Goal: Register for event/course

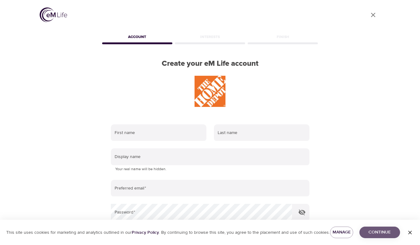
click at [372, 232] on span "Continue" at bounding box center [379, 233] width 31 height 8
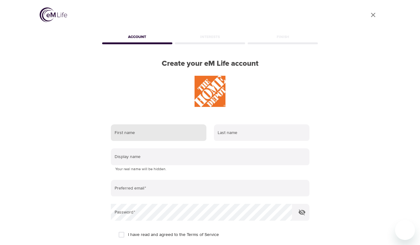
click at [139, 134] on input "text" at bounding box center [159, 133] width 96 height 17
type input "candice"
type input "Plowman"
type input "ceplowman@gmail.com"
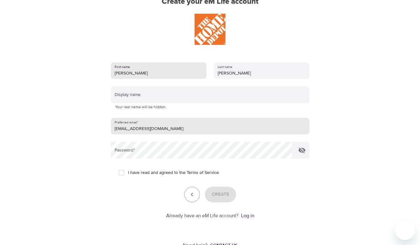
scroll to position [62, 0]
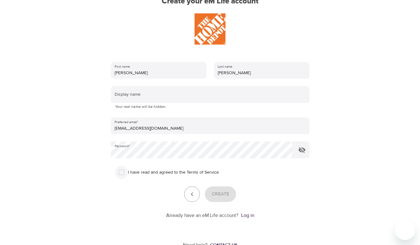
click at [120, 171] on input "I have read and agreed to the Terms of Service" at bounding box center [121, 172] width 13 height 13
checkbox input "true"
click at [220, 195] on span "Create" at bounding box center [220, 194] width 17 height 8
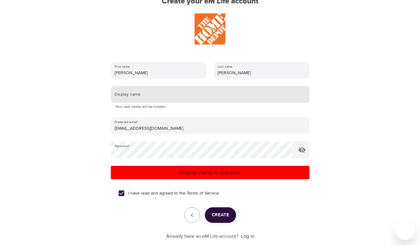
click at [147, 94] on input "text" at bounding box center [210, 94] width 199 height 17
type input "Ceplowman"
click at [215, 214] on span "Create" at bounding box center [220, 215] width 17 height 8
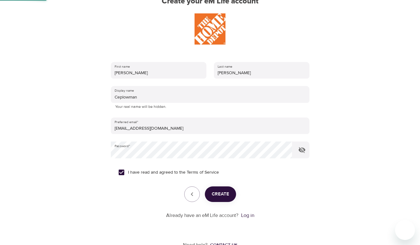
scroll to position [20, 0]
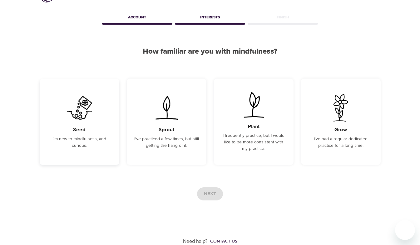
click at [78, 131] on h5 "Seed" at bounding box center [79, 130] width 12 height 7
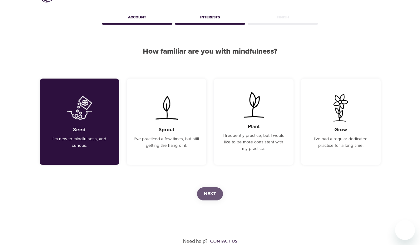
click at [216, 198] on span "Next" at bounding box center [210, 194] width 12 height 8
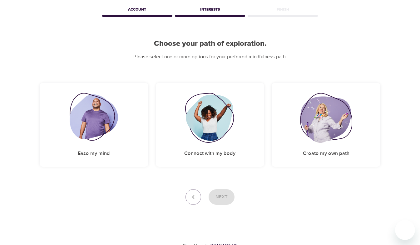
scroll to position [31, 0]
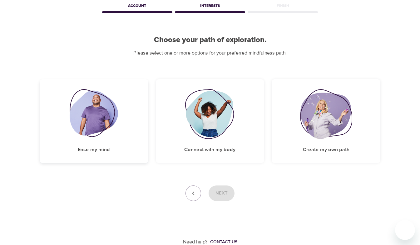
click at [87, 131] on img at bounding box center [94, 114] width 48 height 50
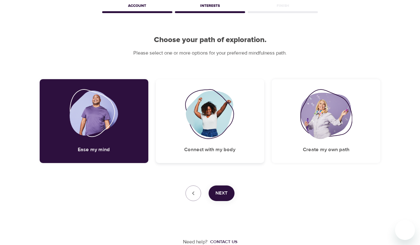
click at [198, 132] on img at bounding box center [210, 114] width 51 height 50
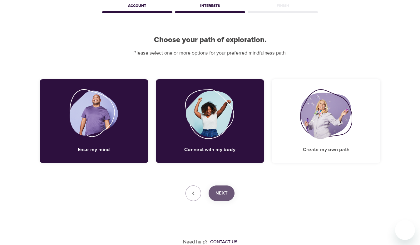
click at [226, 193] on span "Next" at bounding box center [221, 194] width 12 height 8
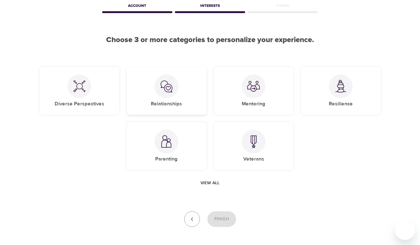
click at [168, 87] on img at bounding box center [166, 86] width 12 height 12
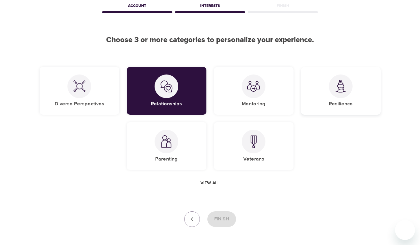
click at [347, 90] on div at bounding box center [341, 87] width 24 height 24
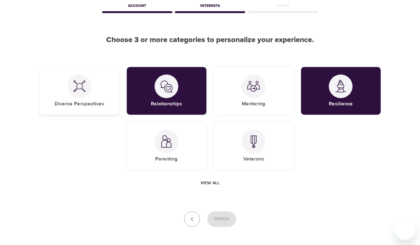
click at [72, 86] on div at bounding box center [79, 87] width 24 height 24
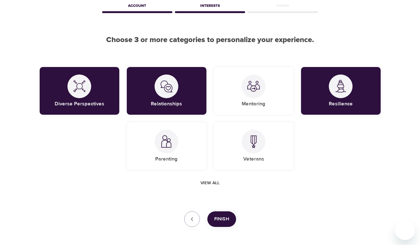
click at [228, 219] on span "Finish" at bounding box center [221, 219] width 15 height 8
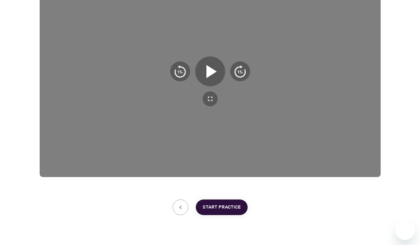
scroll to position [139, 0]
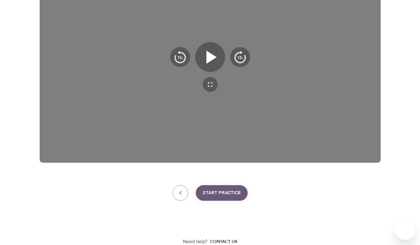
click at [239, 190] on span "Start Practice" at bounding box center [222, 193] width 38 height 8
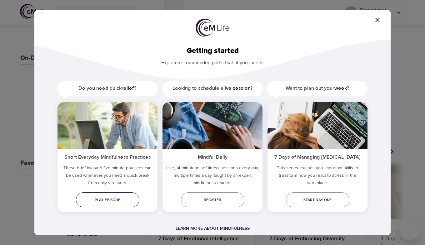
click at [117, 200] on span "Play episode" at bounding box center [107, 200] width 53 height 7
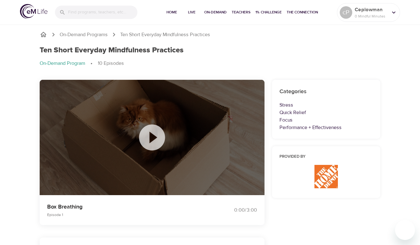
click at [153, 138] on icon at bounding box center [151, 137] width 31 height 31
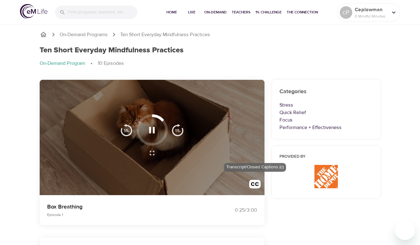
click at [253, 181] on img "button" at bounding box center [255, 186] width 12 height 12
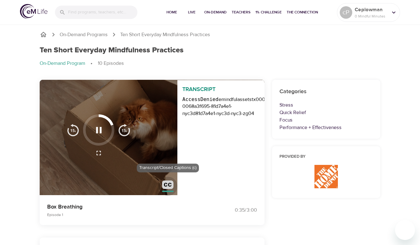
click at [165, 184] on img "button" at bounding box center [168, 187] width 12 height 12
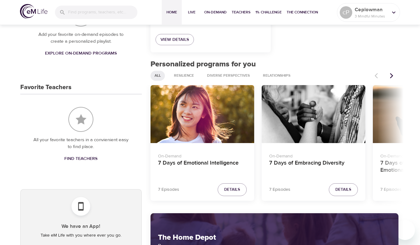
scroll to position [152, 0]
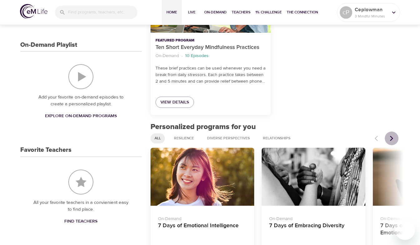
click at [391, 138] on icon "Next items" at bounding box center [391, 139] width 6 height 6
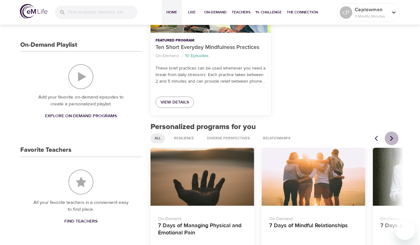
click at [391, 138] on icon "Next items" at bounding box center [391, 139] width 6 height 6
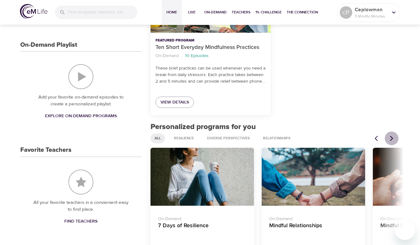
click at [391, 138] on icon "Next items" at bounding box center [391, 139] width 6 height 6
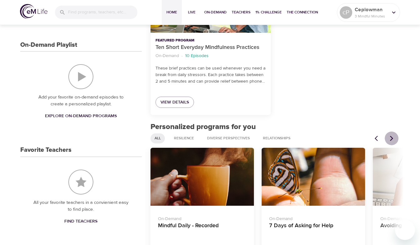
click at [391, 138] on icon "Next items" at bounding box center [391, 139] width 6 height 6
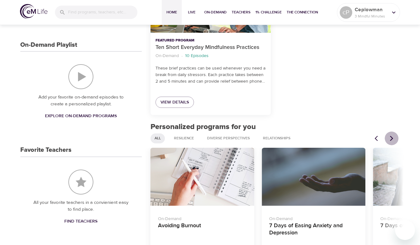
click at [391, 138] on icon "Next items" at bounding box center [391, 139] width 6 height 6
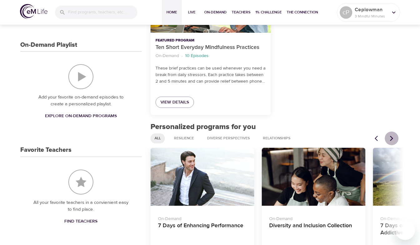
click at [391, 138] on icon "Next items" at bounding box center [391, 139] width 6 height 6
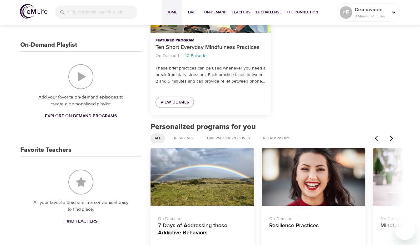
click at [391, 138] on icon "Next items" at bounding box center [391, 139] width 6 height 6
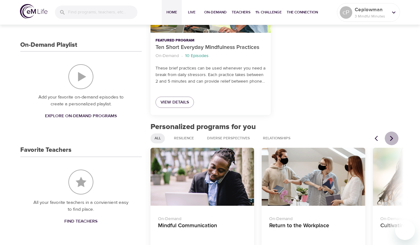
click at [391, 138] on icon "Next items" at bounding box center [391, 139] width 6 height 6
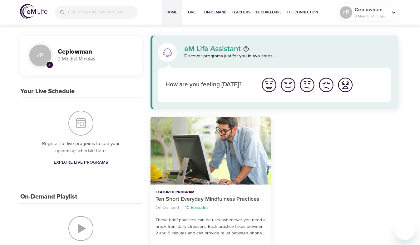
scroll to position [0, 0]
click at [289, 86] on img "I'm feeling good" at bounding box center [287, 85] width 17 height 17
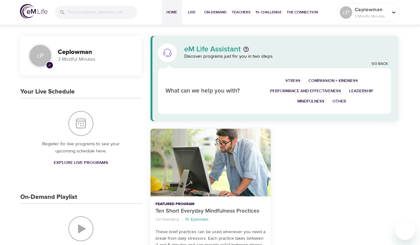
click at [328, 80] on span "Compassion + Kindness" at bounding box center [333, 80] width 49 height 7
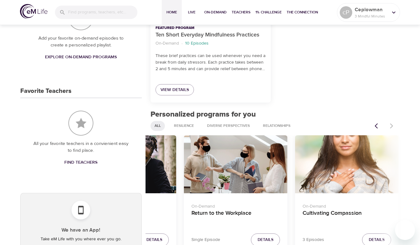
scroll to position [168, 0]
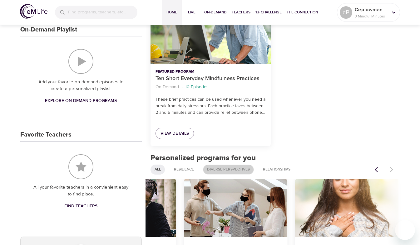
click at [235, 168] on span "Diverse Perspectives" at bounding box center [228, 169] width 50 height 5
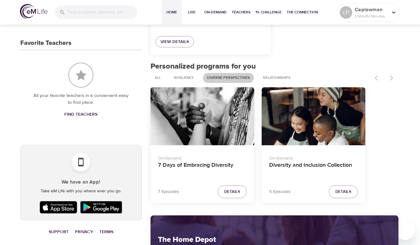
scroll to position [281, 0]
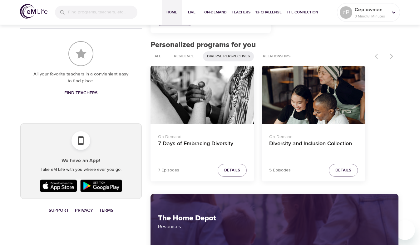
click at [377, 56] on div at bounding box center [384, 57] width 27 height 14
click at [392, 55] on div at bounding box center [384, 57] width 27 height 14
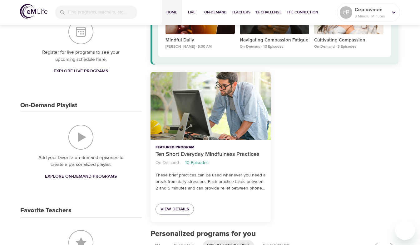
scroll to position [43, 0]
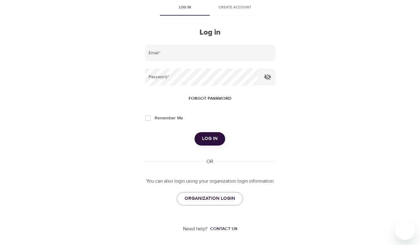
scroll to position [23, 0]
